Goal: Book appointment/travel/reservation

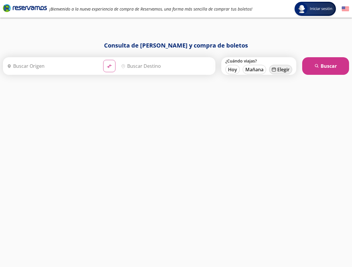
click at [280, 70] on button "calendar [GEOGRAPHIC_DATA]" at bounding box center [280, 69] width 23 height 9
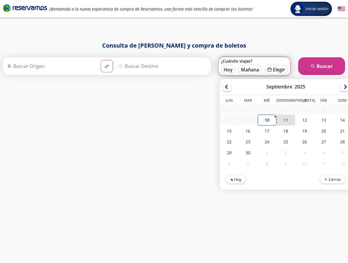
click at [291, 124] on div "11" at bounding box center [285, 119] width 19 height 11
type input "[DATE]"
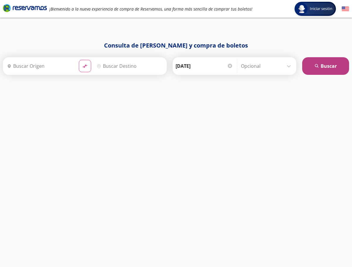
click at [328, 67] on button "search Buscar" at bounding box center [326, 66] width 47 height 18
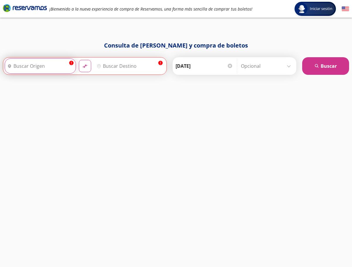
click at [45, 66] on input "Origen" at bounding box center [39, 66] width 69 height 15
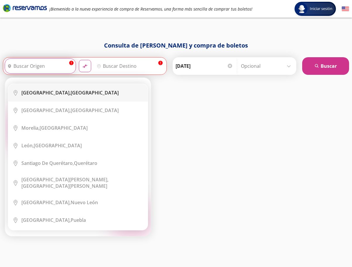
click at [34, 90] on b "Ciudad de México," at bounding box center [45, 93] width 49 height 6
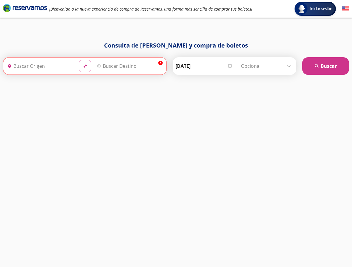
type input "Ciudad de México, Distrito Federal"
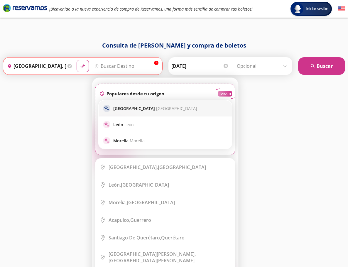
click at [132, 107] on p "Guadalajara Guadalajara" at bounding box center [155, 109] width 84 height 6
type input "Guadalajara, Jalisco"
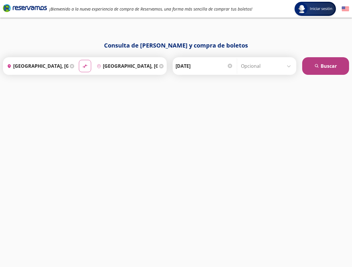
click at [322, 66] on button "search Buscar" at bounding box center [326, 66] width 47 height 18
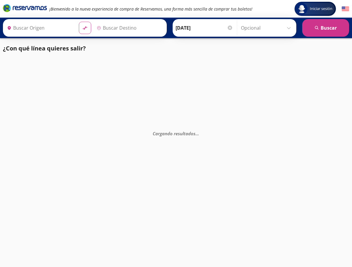
type input "Ciudad de México, Distrito Federal"
type input "Guadalajara, Jalisco"
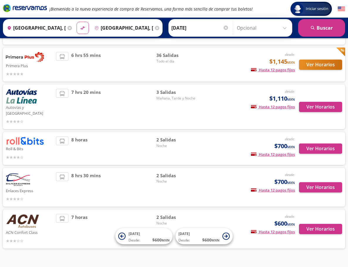
scroll to position [110, 0]
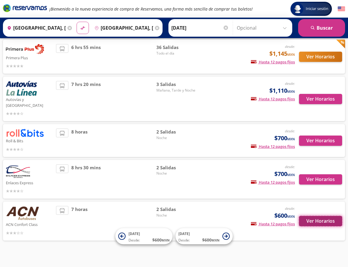
click at [319, 216] on button "Ver Horarios" at bounding box center [320, 221] width 43 height 10
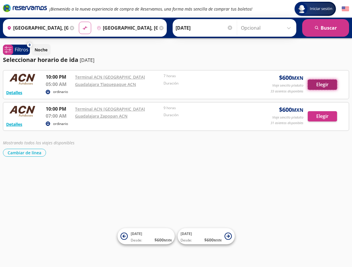
click at [320, 82] on button "Elegir" at bounding box center [322, 85] width 29 height 10
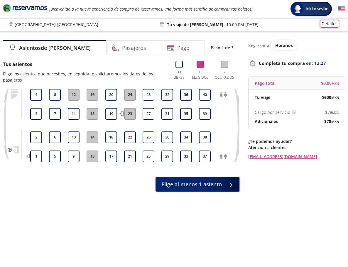
click at [338, 24] on button "Detalles" at bounding box center [329, 24] width 19 height 8
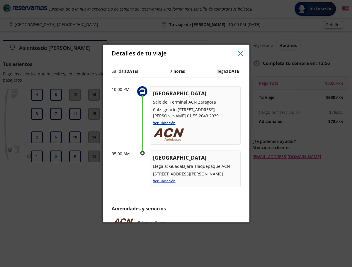
click at [240, 53] on icon "button" at bounding box center [241, 53] width 4 height 4
